Goal: Task Accomplishment & Management: Use online tool/utility

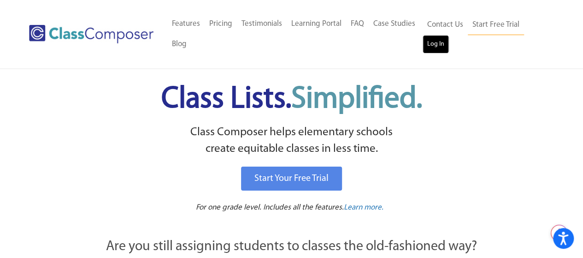
click at [433, 45] on link "Log In" at bounding box center [436, 44] width 26 height 18
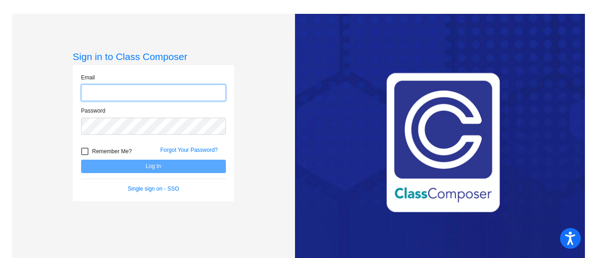
type input "[EMAIL_ADDRESS][DOMAIN_NAME]"
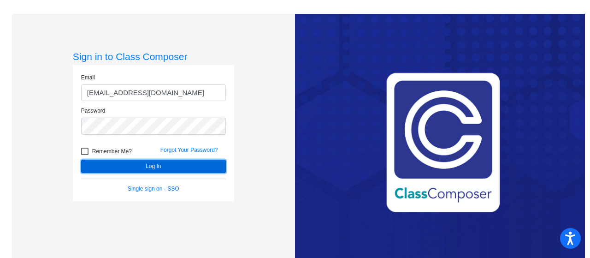
click at [196, 167] on button "Log In" at bounding box center [153, 165] width 145 height 13
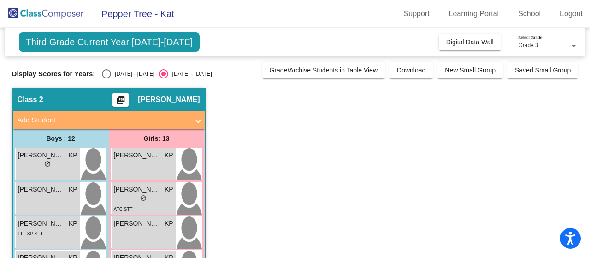
click at [165, 170] on div "Annalise Paolino KP lock do_not_disturb_alt" at bounding box center [144, 164] width 64 height 32
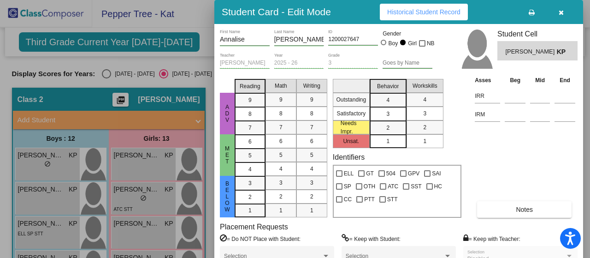
drag, startPoint x: 165, startPoint y: 170, endPoint x: 16, endPoint y: 62, distance: 183.4
click at [16, 62] on div at bounding box center [295, 129] width 590 height 258
